Goal: Check status: Check status

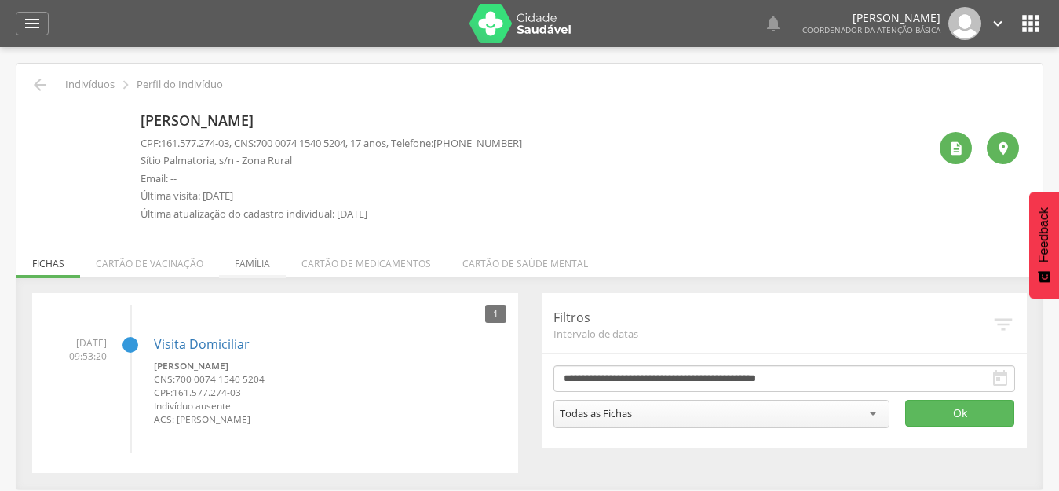
click at [247, 260] on li "Família" at bounding box center [252, 259] width 67 height 37
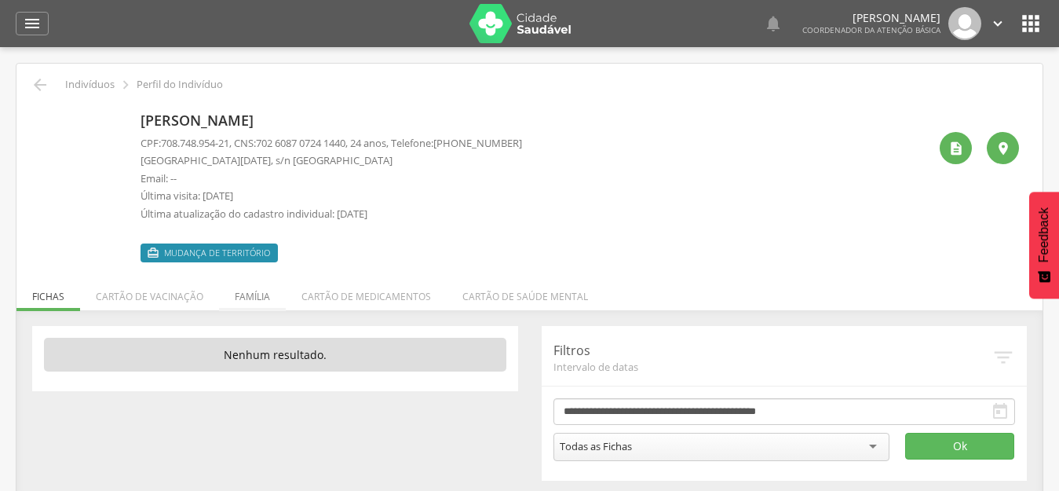
click at [249, 295] on li "Família" at bounding box center [252, 292] width 67 height 37
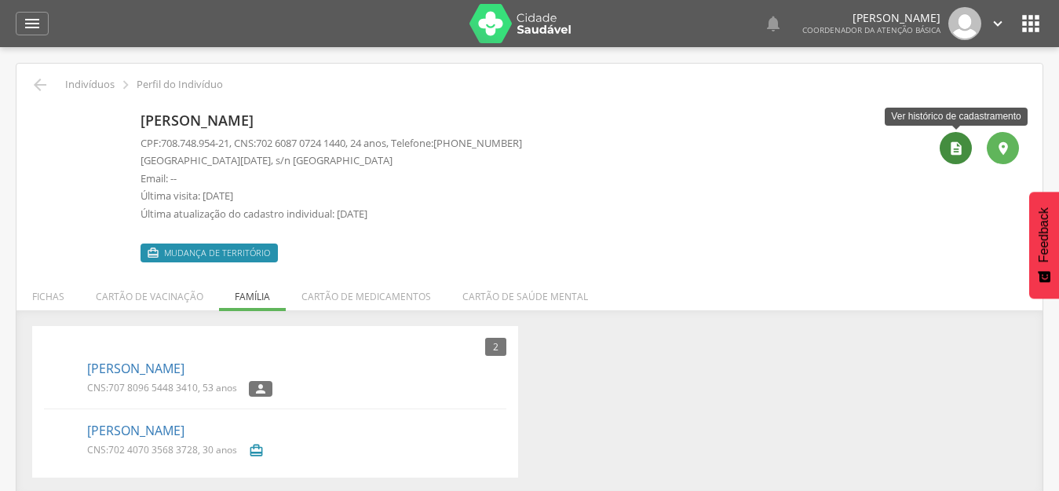
click at [964, 148] on icon "" at bounding box center [957, 149] width 16 height 16
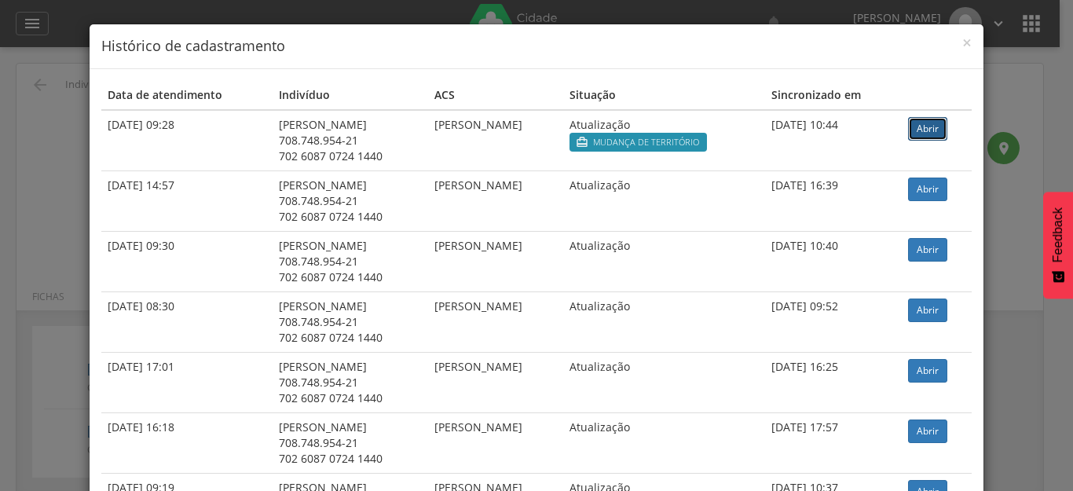
click at [938, 130] on link "Abrir" at bounding box center [927, 129] width 39 height 24
click at [962, 42] on span "×" at bounding box center [966, 42] width 9 height 22
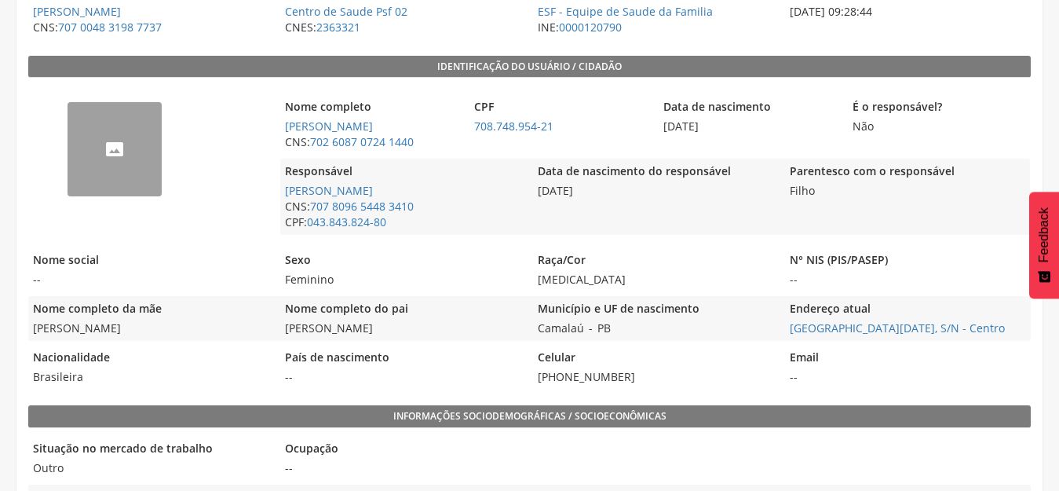
scroll to position [336, 0]
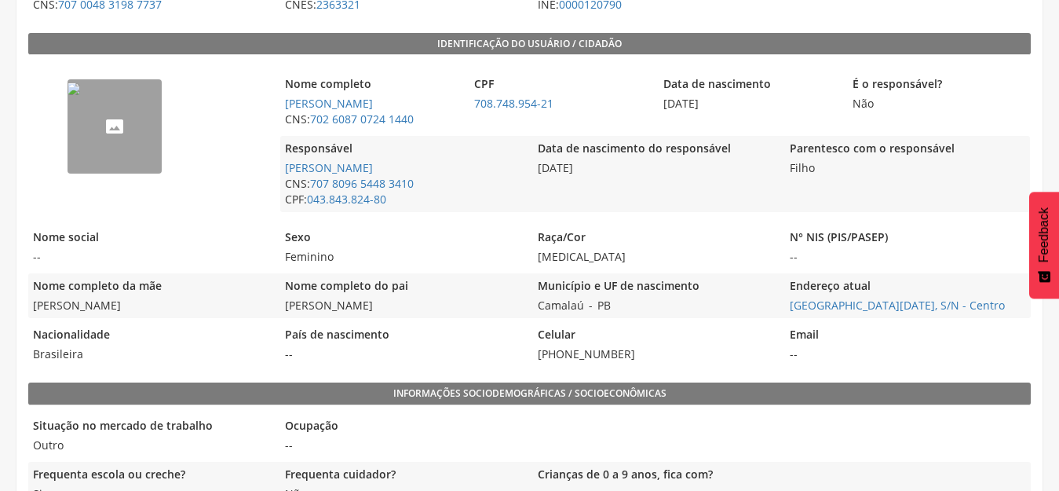
click at [80, 95] on img "--" at bounding box center [74, 88] width 13 height 13
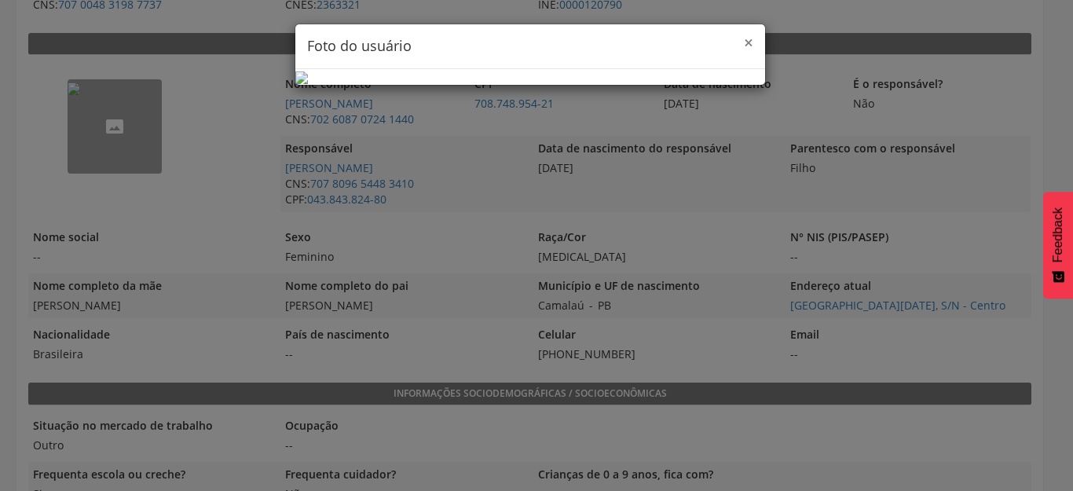
click at [744, 42] on span "×" at bounding box center [748, 42] width 9 height 22
